Goal: Transaction & Acquisition: Purchase product/service

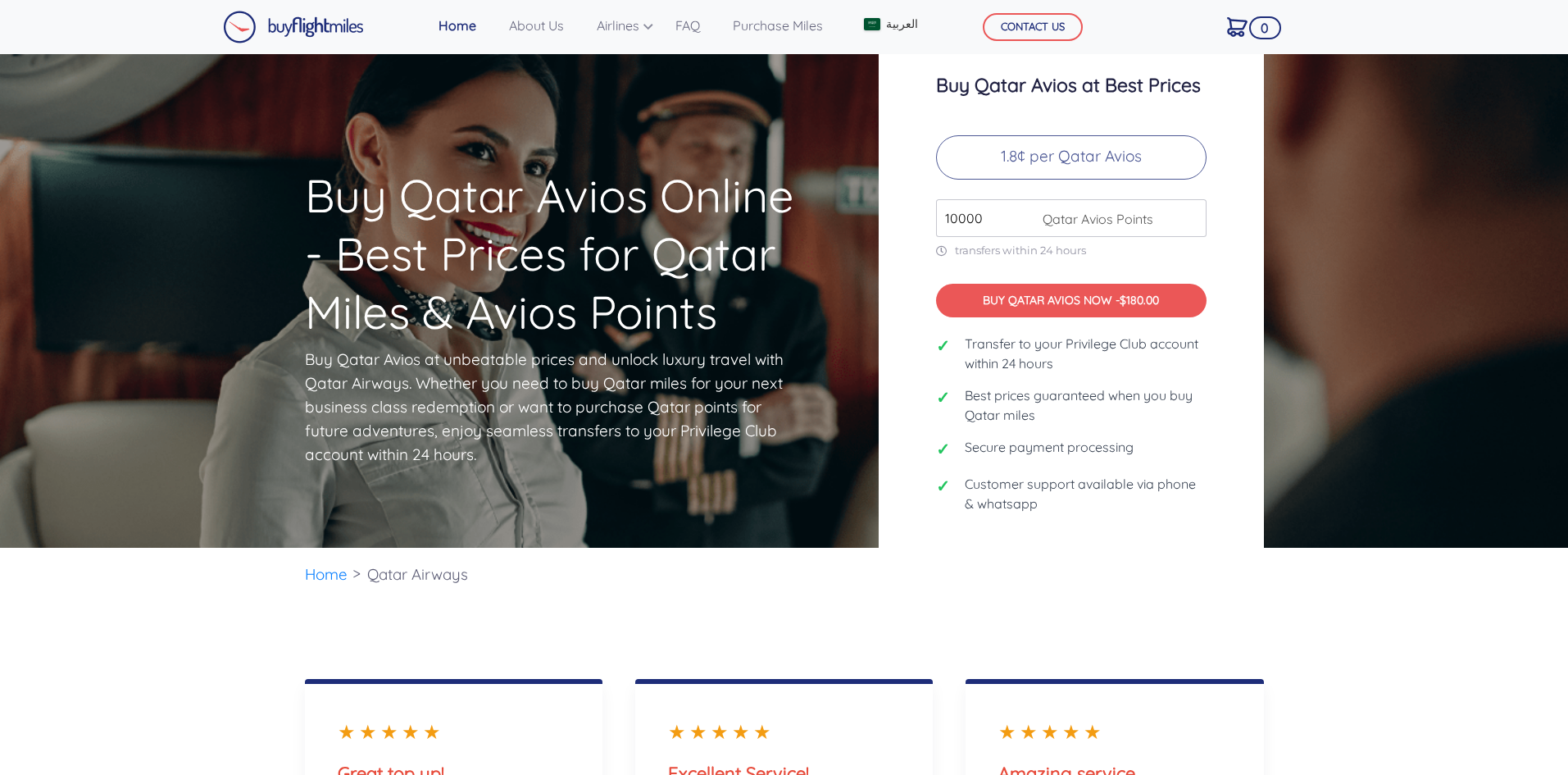
click at [1067, 228] on div "10000 Qatar Avios Points" at bounding box center [1071, 218] width 271 height 38
click at [1076, 221] on span "Qatar Avios Points" at bounding box center [1094, 219] width 119 height 20
click at [1032, 215] on input "10000" at bounding box center [1071, 218] width 271 height 38
drag, startPoint x: 1056, startPoint y: 215, endPoint x: 934, endPoint y: 223, distance: 122.3
click at [934, 223] on div "Buy Qatar Avios at Best Prices 1.8¢ per Qatar Avios 10000 Qatar Avios Points tr…" at bounding box center [1071, 300] width 386 height 533
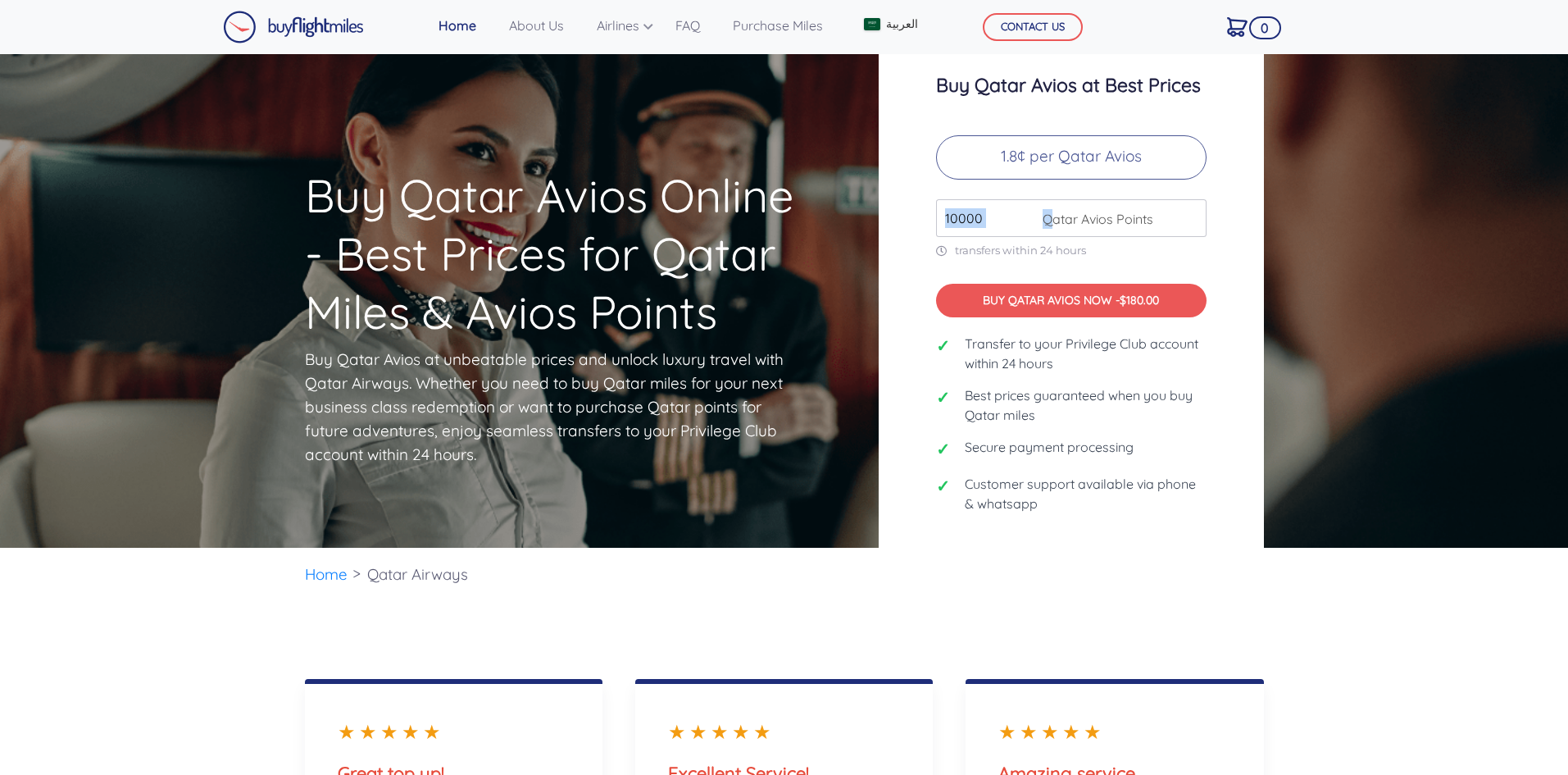
click at [930, 205] on div "Buy Qatar Avios at Best Prices 1.8¢ per Qatar Avios 10000 Qatar Avios Points tr…" at bounding box center [1071, 300] width 386 height 533
click at [1212, 246] on div "Buy Qatar Avios at Best Prices 1.8¢ per Qatar Avios 10000 Qatar Avios Points tr…" at bounding box center [1071, 300] width 386 height 533
click at [1040, 220] on span "Qatar Avios Points" at bounding box center [1094, 219] width 119 height 20
click at [1083, 212] on span "Qatar Avios Points" at bounding box center [1094, 219] width 119 height 20
click at [1118, 216] on span "Qatar Avios Points" at bounding box center [1094, 219] width 119 height 20
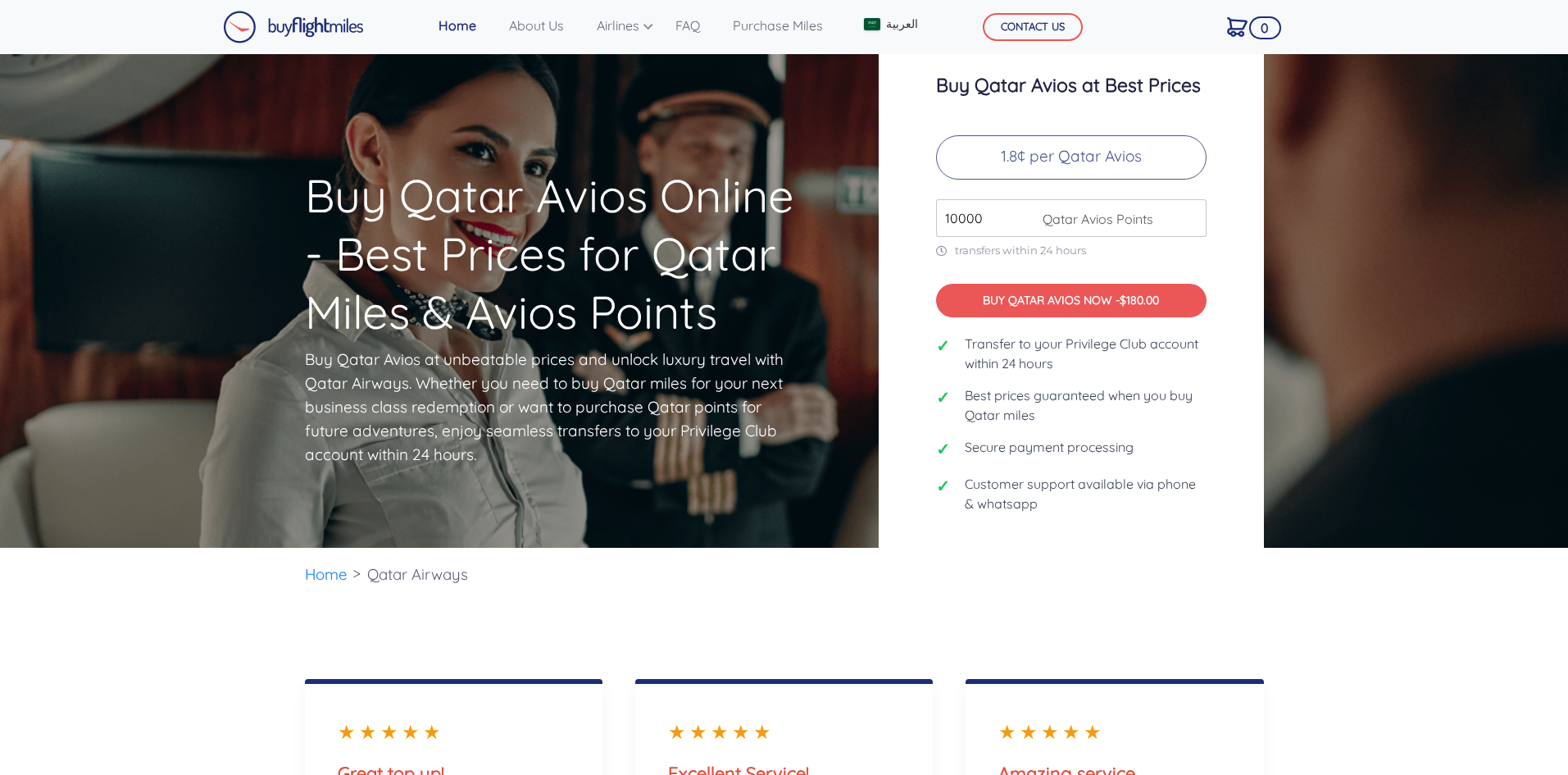
click at [1202, 219] on input "10000" at bounding box center [1071, 218] width 271 height 38
click at [1183, 221] on input "10000" at bounding box center [1071, 218] width 271 height 38
click at [1021, 219] on input "10000" at bounding box center [1071, 218] width 271 height 38
click at [1013, 159] on p "1.8¢ per Qatar Avios" at bounding box center [1071, 157] width 271 height 45
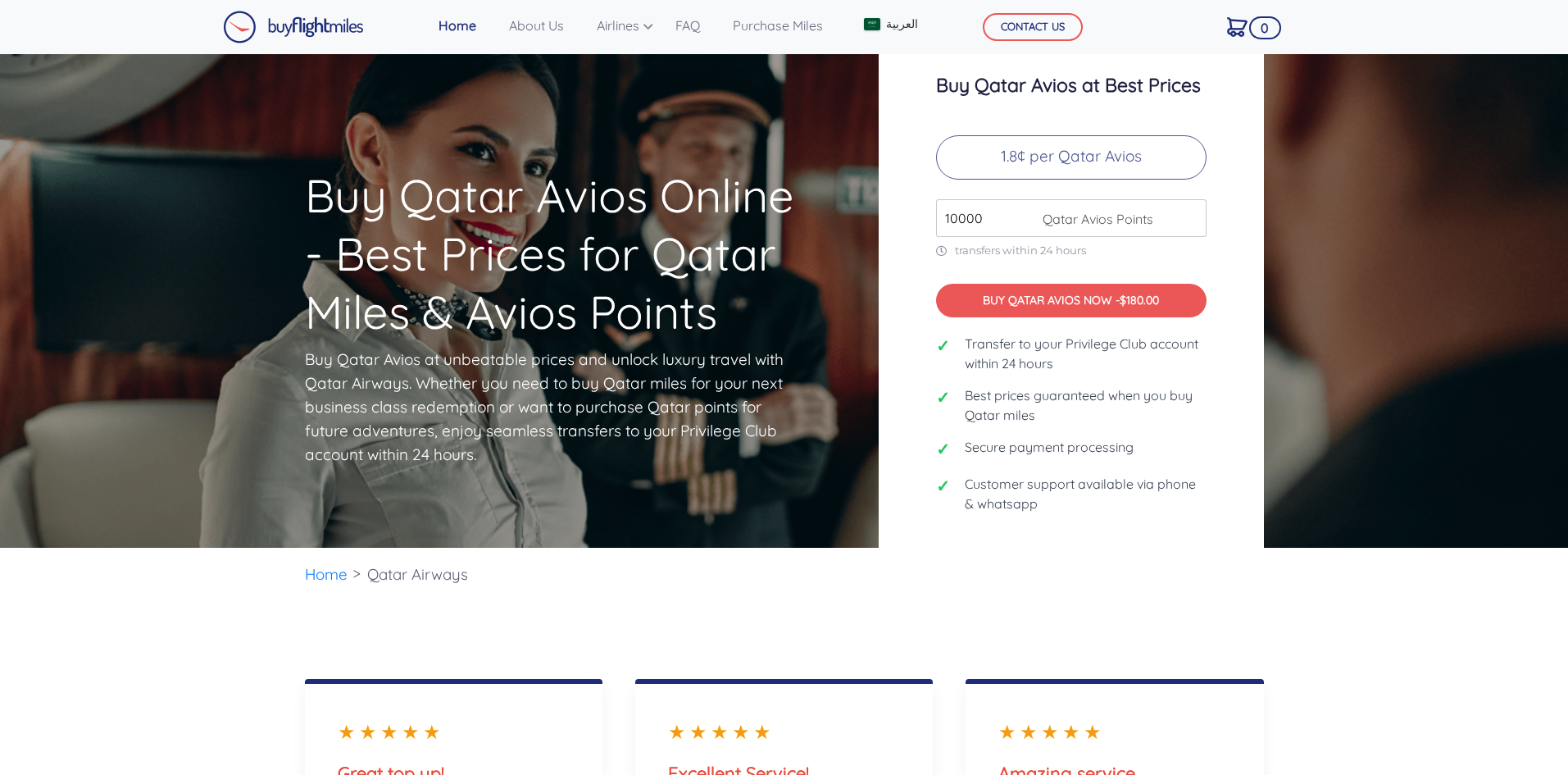
click at [999, 223] on input "10000" at bounding box center [1071, 218] width 271 height 38
click at [1181, 271] on div "Buy Qatar Avios at Best Prices 1.8¢ per Qatar Avios 10000 Qatar Avios Points tr…" at bounding box center [1071, 300] width 386 height 533
drag, startPoint x: 1039, startPoint y: 211, endPoint x: 983, endPoint y: 214, distance: 56.1
click at [1037, 211] on span "Qatar Avios Points" at bounding box center [1094, 219] width 119 height 20
click at [977, 215] on input "10000" at bounding box center [1071, 218] width 271 height 38
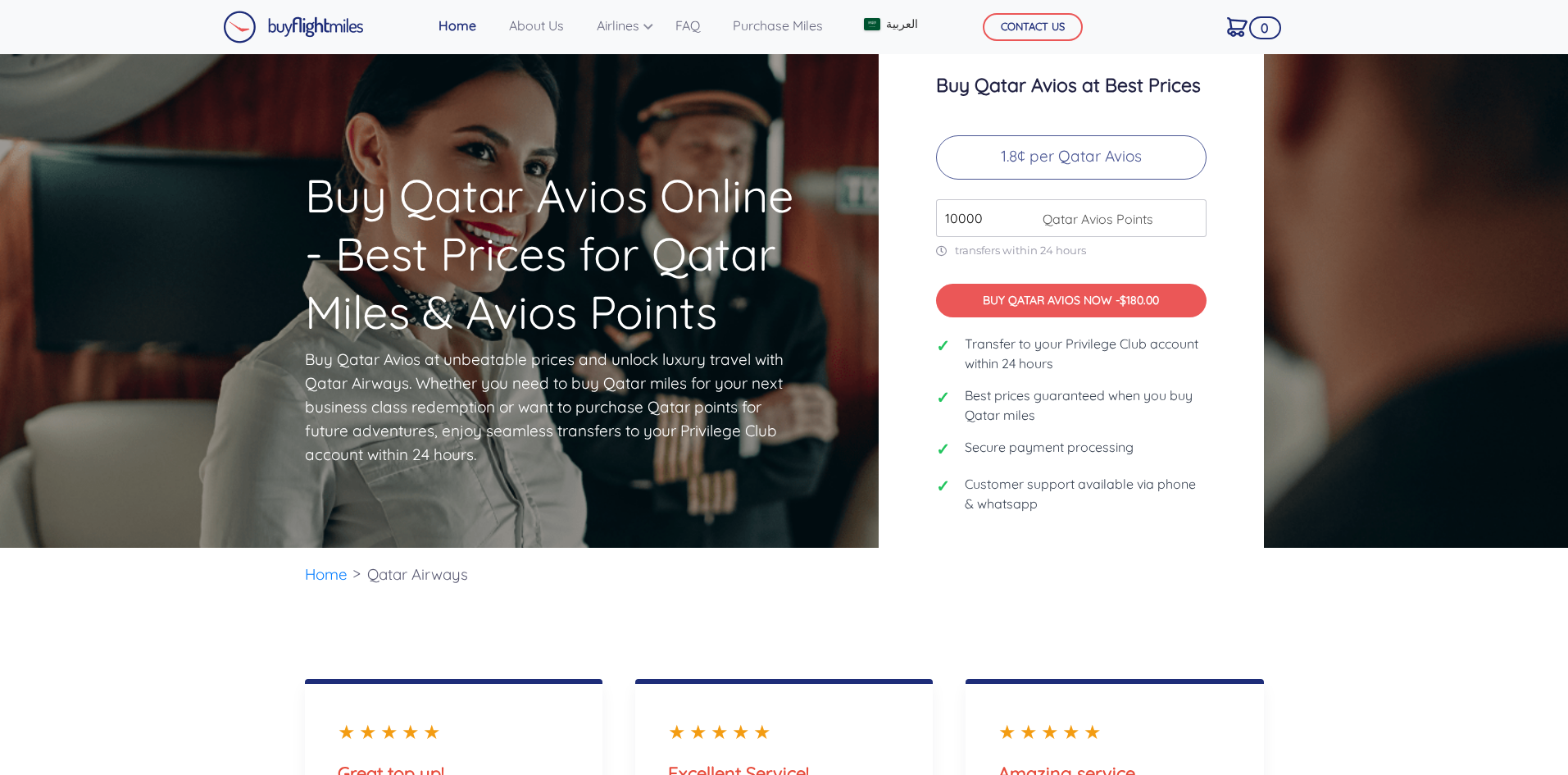
click at [953, 218] on input "10000" at bounding box center [1071, 218] width 271 height 38
click at [1139, 264] on div "Buy Qatar Avios at Best Prices 1.8¢ per Qatar Avios 100000 Qatar Avios Points t…" at bounding box center [1071, 300] width 386 height 533
click at [964, 216] on input "100000" at bounding box center [1071, 218] width 271 height 38
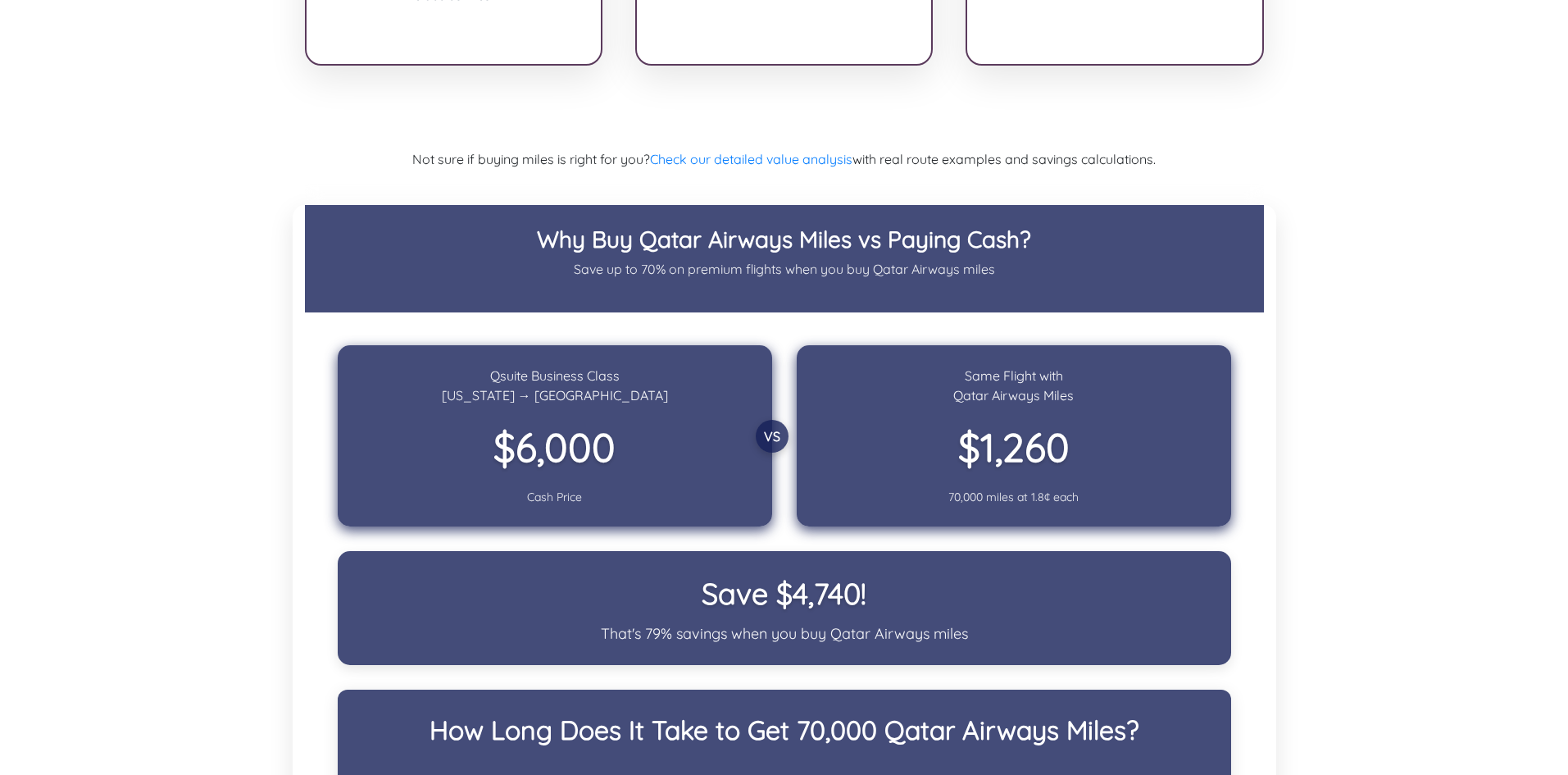
scroll to position [2459, 0]
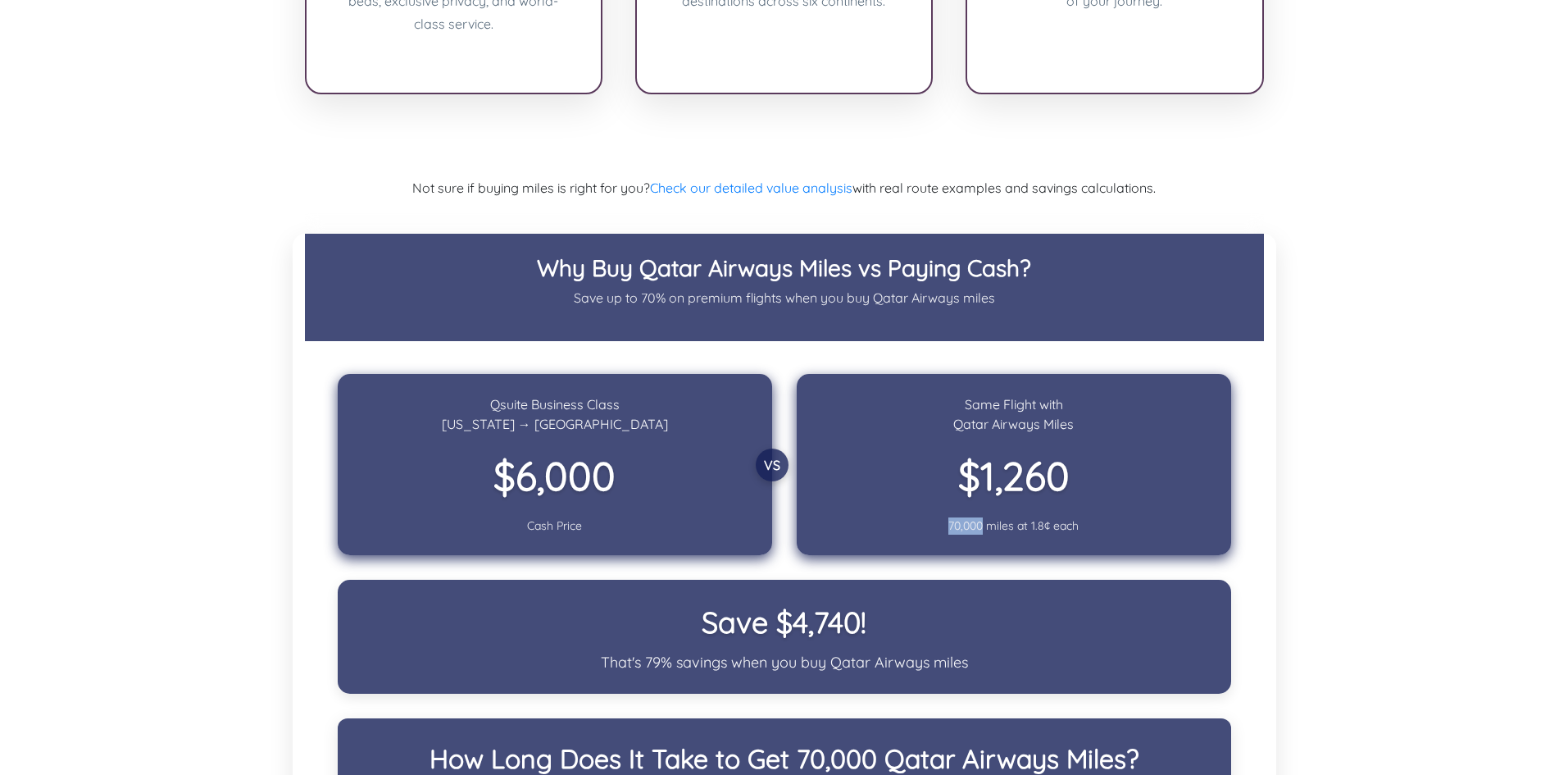
drag, startPoint x: 948, startPoint y: 498, endPoint x: 981, endPoint y: 500, distance: 33.1
click at [981, 517] on div "70,000 miles at 1.8¢ each" at bounding box center [1014, 525] width 393 height 17
copy div "70,000"
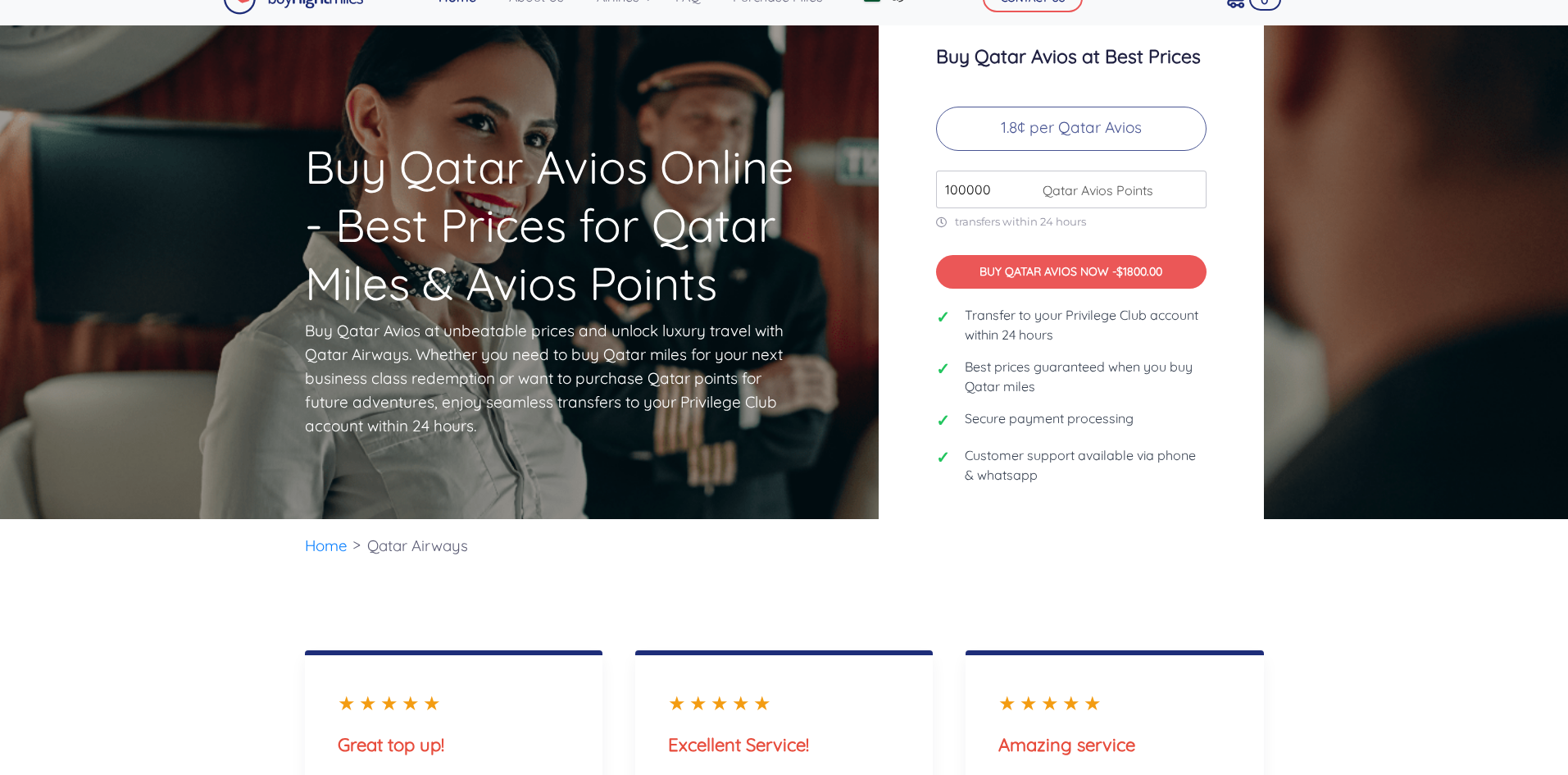
scroll to position [0, 0]
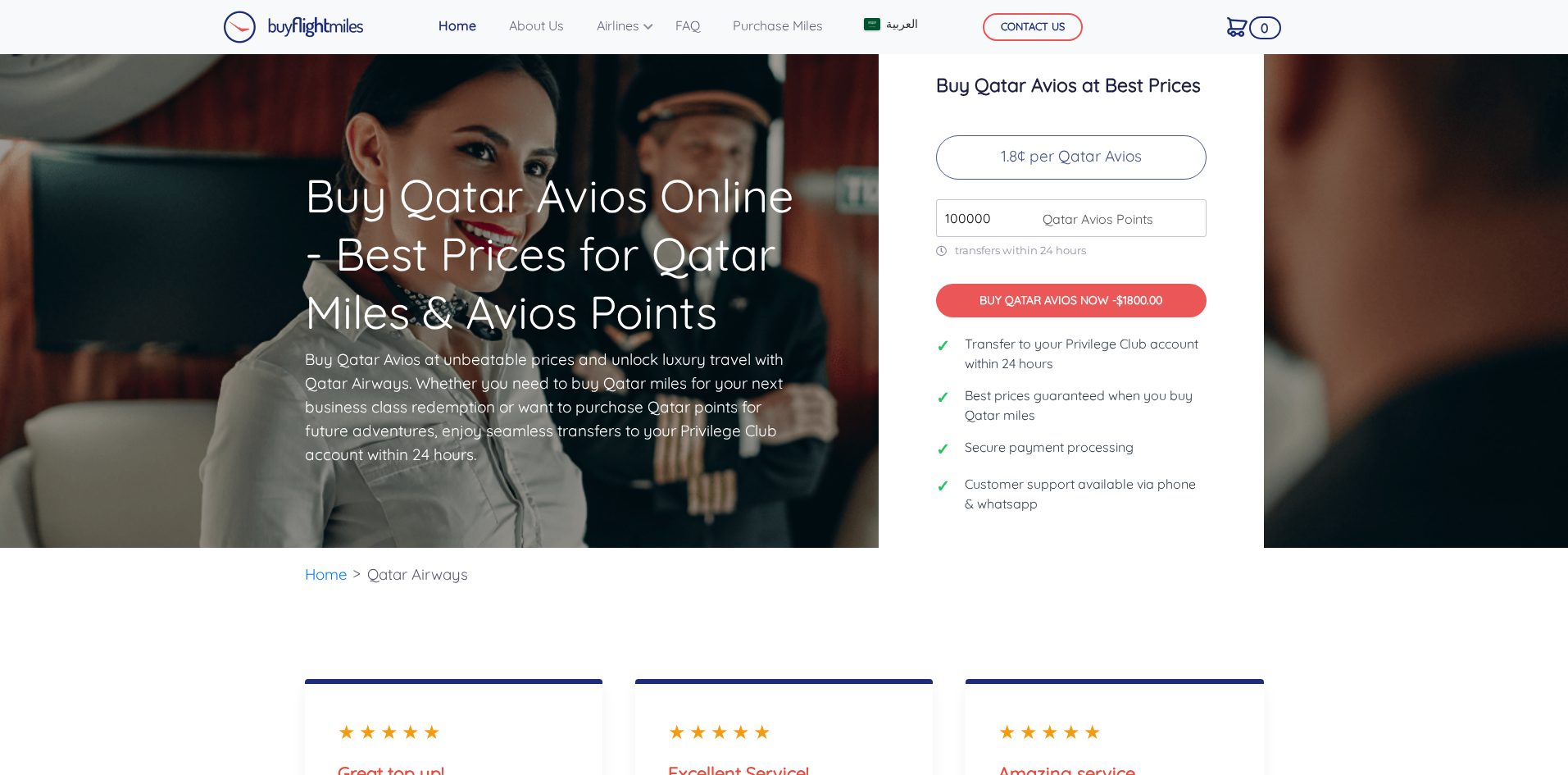
click at [972, 214] on input "100000" at bounding box center [1071, 218] width 271 height 38
paste input "7"
click at [901, 277] on div "Buy Qatar Avios at Best Prices 1.8¢ per Qatar Avios 70000 Qatar Avios Points tr…" at bounding box center [1071, 300] width 386 height 533
click at [992, 228] on input "70000" at bounding box center [1071, 218] width 271 height 38
click at [1240, 258] on div "Buy Qatar Avios at Best Prices 1.8¢ per Qatar Avios 70000 Qatar Avios Points tr…" at bounding box center [1071, 300] width 386 height 533
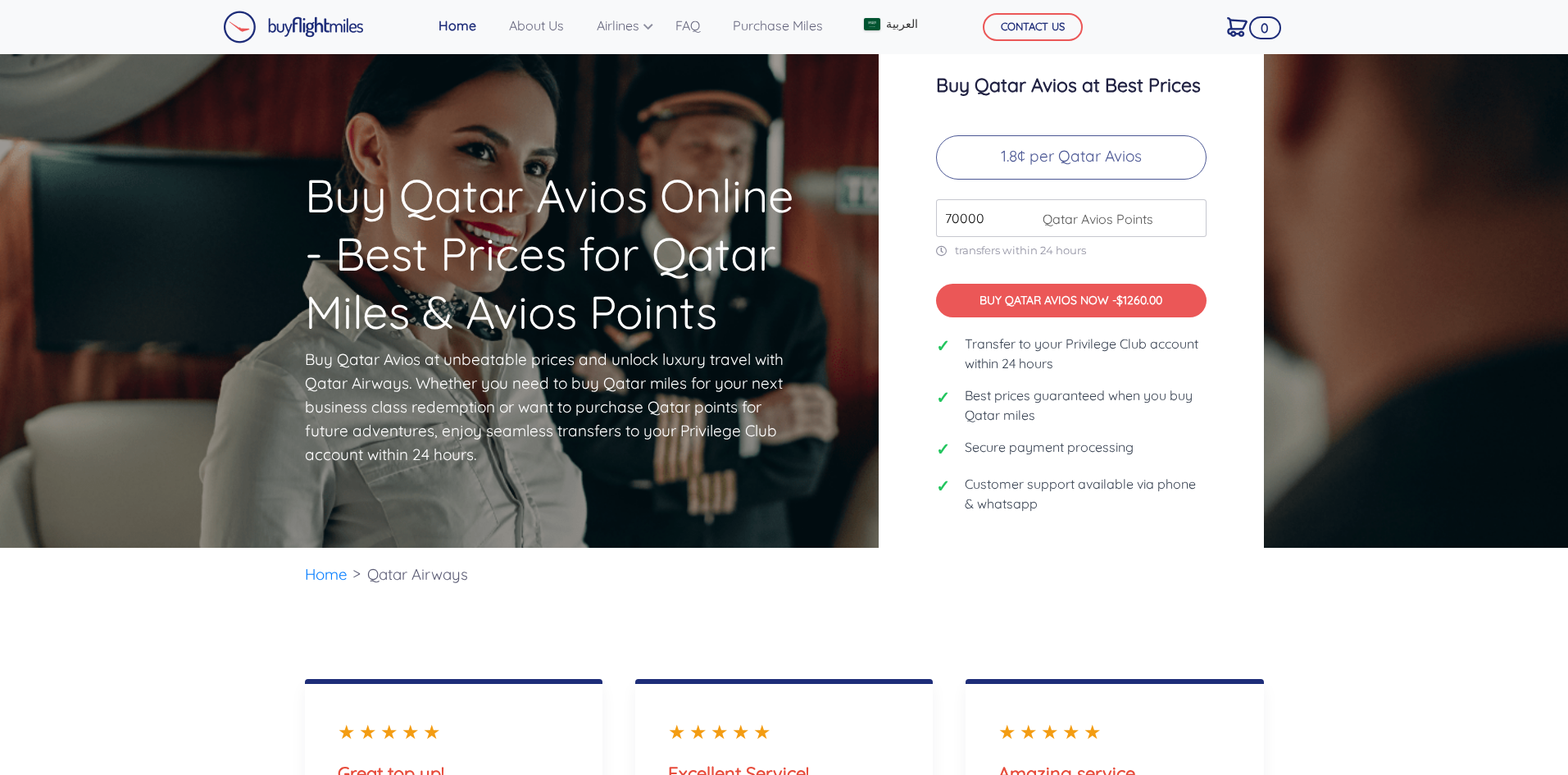
click at [1211, 263] on div "Buy Qatar Avios at Best Prices 1.8¢ per Qatar Avios 70000 Qatar Avios Points tr…" at bounding box center [1071, 300] width 386 height 533
drag, startPoint x: 998, startPoint y: 218, endPoint x: 941, endPoint y: 218, distance: 57.0
click at [941, 218] on input "70000" at bounding box center [1071, 218] width 271 height 38
click at [980, 223] on input "16000" at bounding box center [1071, 218] width 271 height 38
type input "160000"
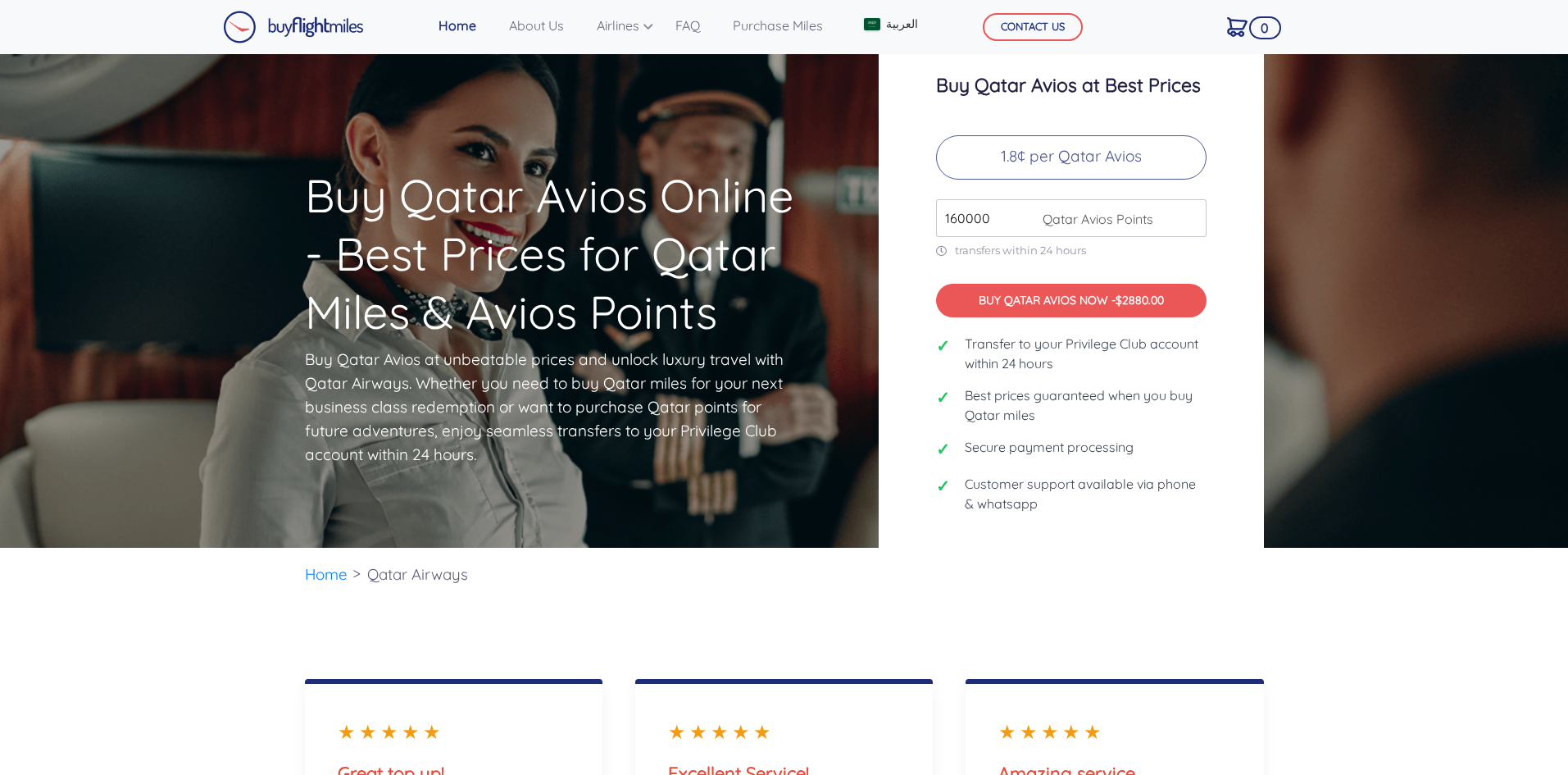
click at [964, 219] on input "160000" at bounding box center [1071, 218] width 271 height 38
click at [907, 231] on div "Buy Qatar Avios at Best Prices 1.8¢ per Qatar Avios 160000 Qatar Avios Points t…" at bounding box center [1071, 300] width 386 height 533
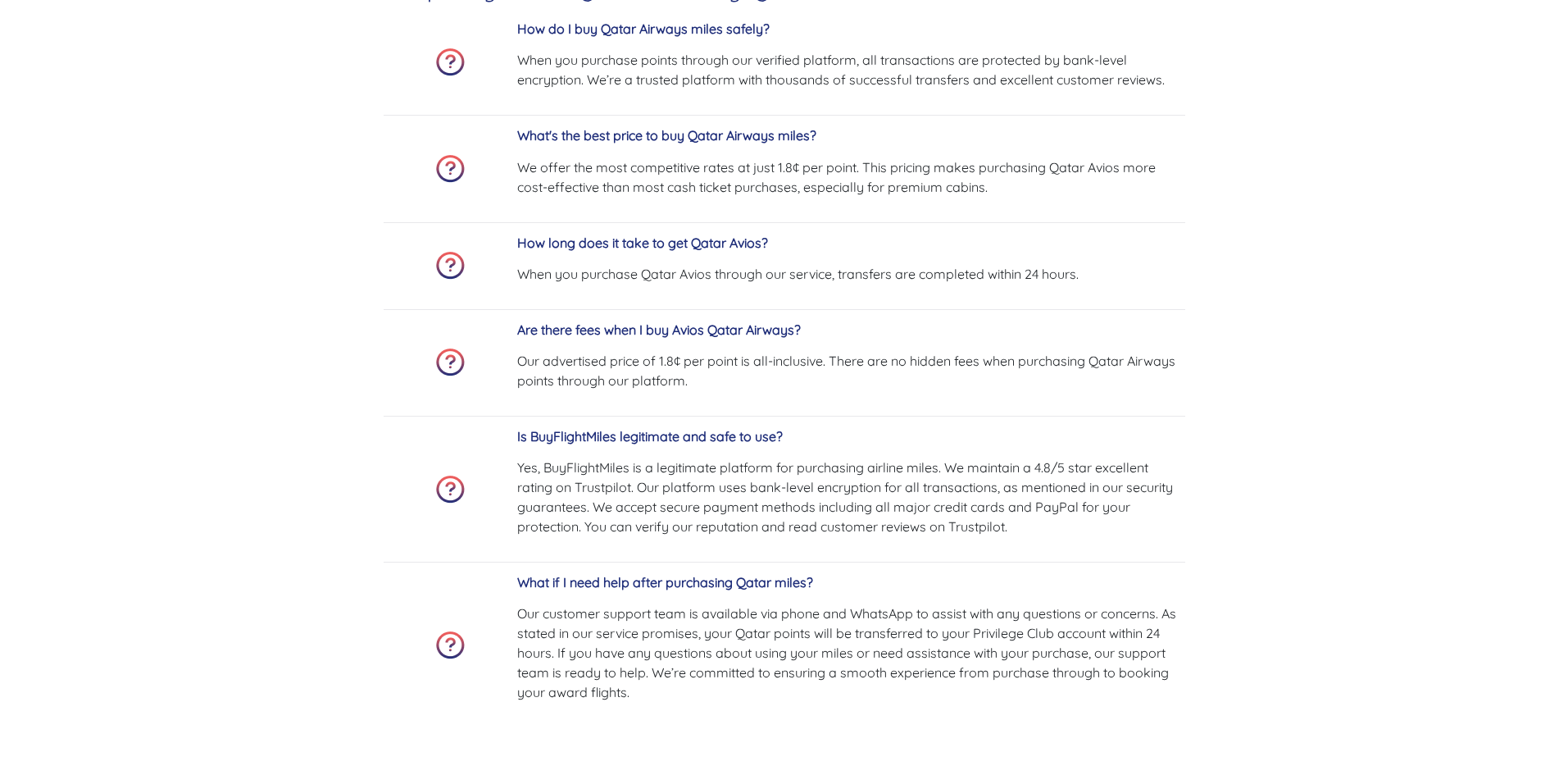
scroll to position [5656, 0]
